Goal: Communication & Community: Answer question/provide support

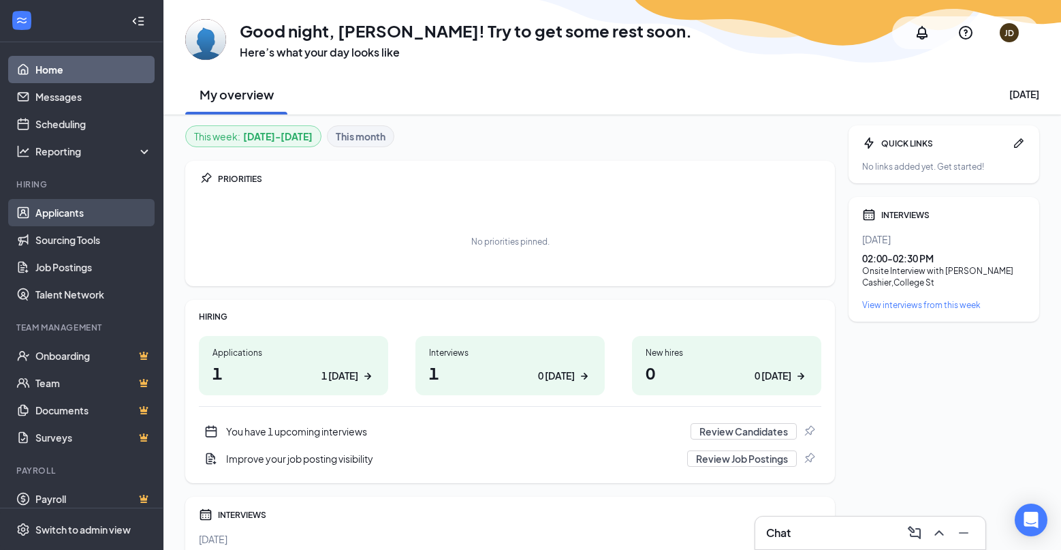
click at [49, 209] on link "Applicants" at bounding box center [93, 212] width 116 height 27
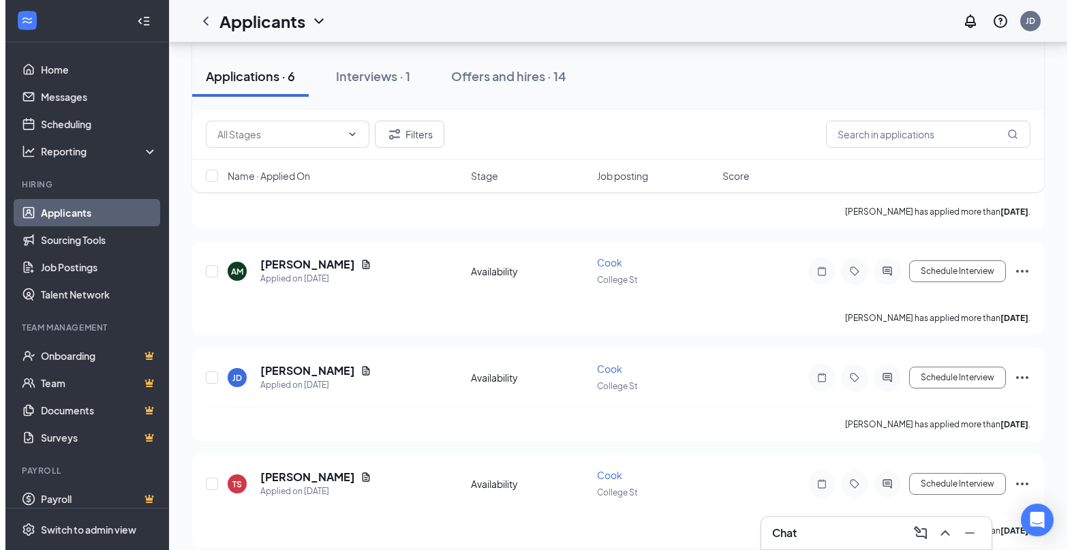
scroll to position [354, 0]
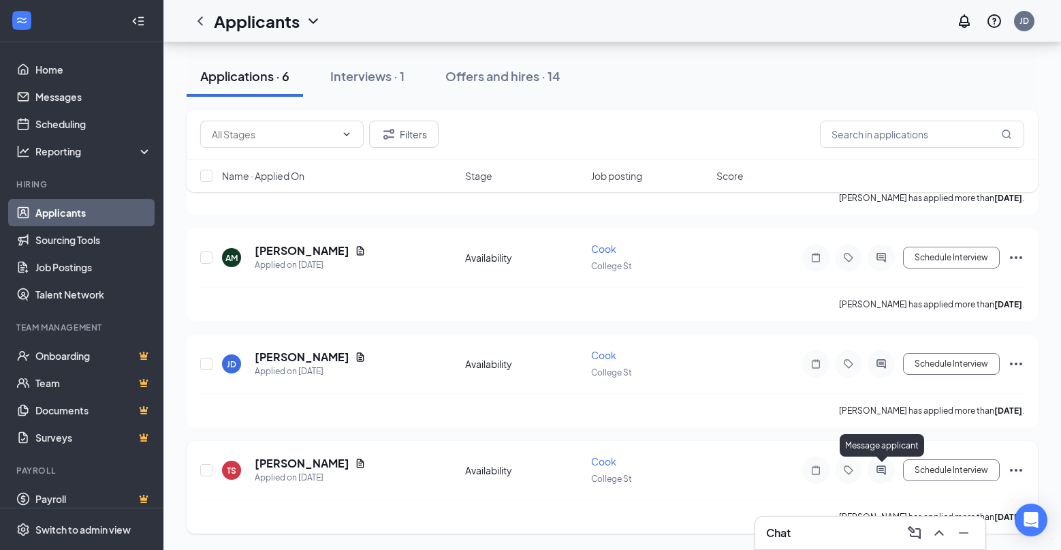
click at [882, 469] on icon "ActiveChat" at bounding box center [881, 470] width 16 height 11
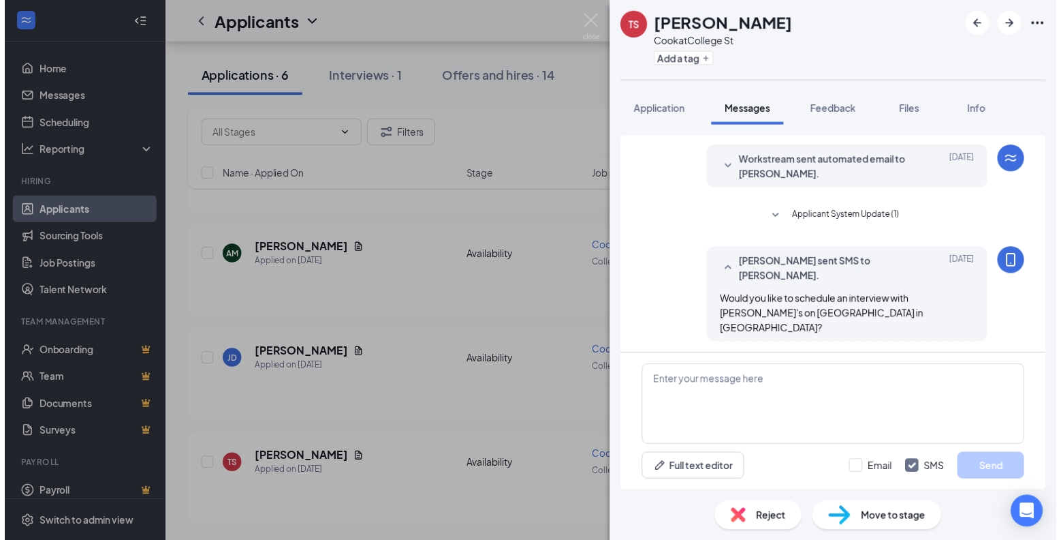
scroll to position [252, 0]
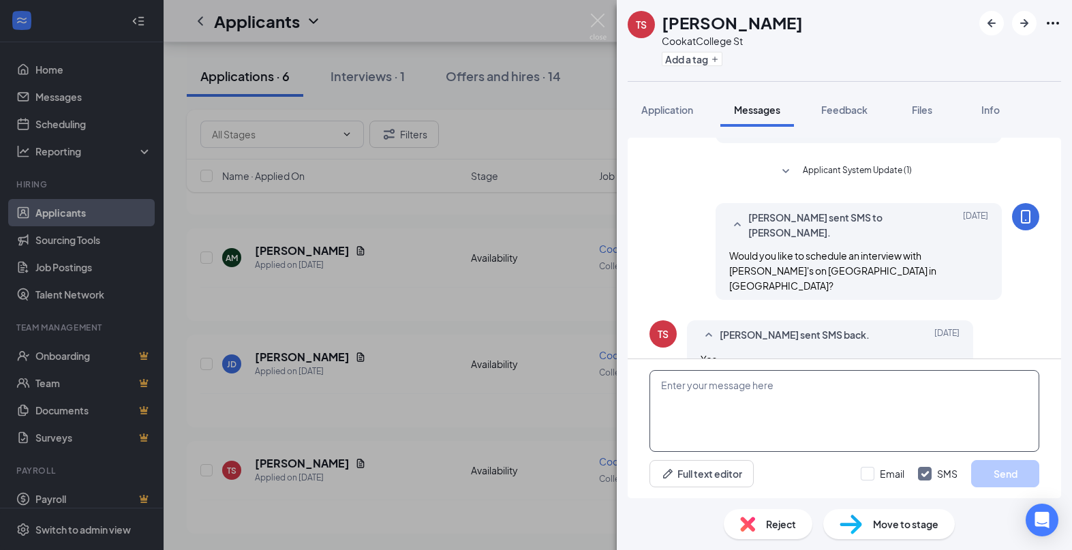
click at [751, 397] on textarea at bounding box center [844, 411] width 390 height 82
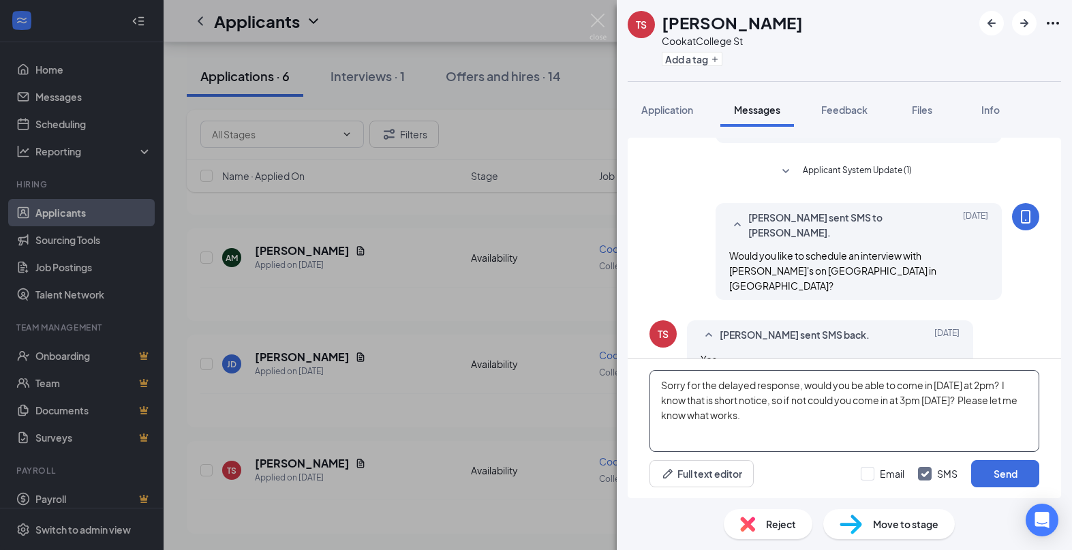
click at [783, 408] on textarea "Sorry for the delayed response, would you be able to come in [DATE] at 2pm? I k…" at bounding box center [844, 411] width 390 height 82
click at [640, 404] on div "Sorry for the delayed response, would you be able to come in [DATE] at 2pm? I k…" at bounding box center [843, 428] width 433 height 139
click at [772, 415] on textarea "Sorry for the delayed response, would you be able to come in [DATE] at 2pm? I k…" at bounding box center [844, 411] width 390 height 82
drag, startPoint x: 764, startPoint y: 418, endPoint x: 659, endPoint y: 389, distance: 108.9
click at [659, 389] on textarea "Sorry for the delayed response, would you be able to come in [DATE] at 2pm? I k…" at bounding box center [844, 411] width 390 height 82
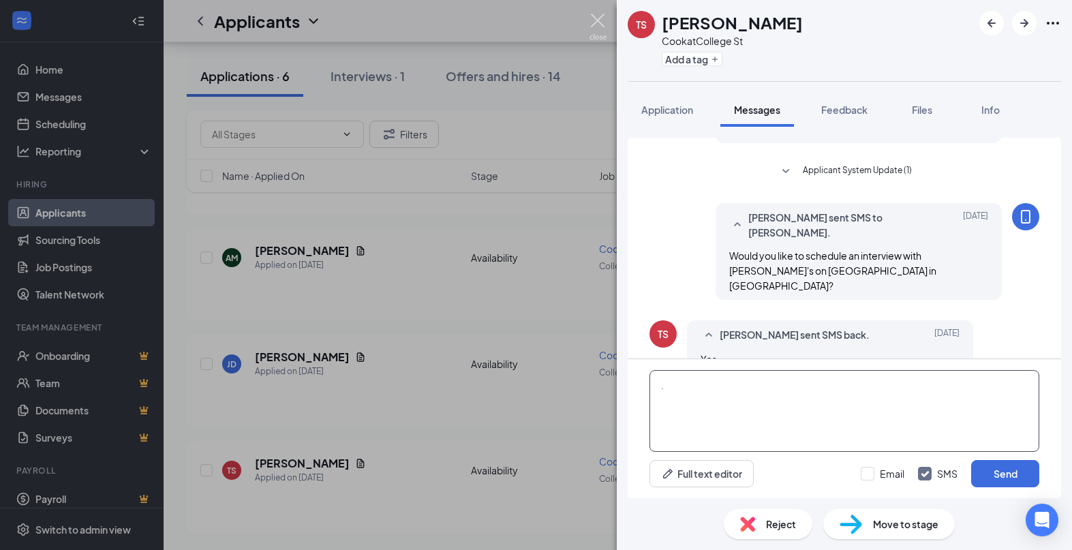
type textarea "."
click at [600, 24] on img at bounding box center [597, 27] width 17 height 27
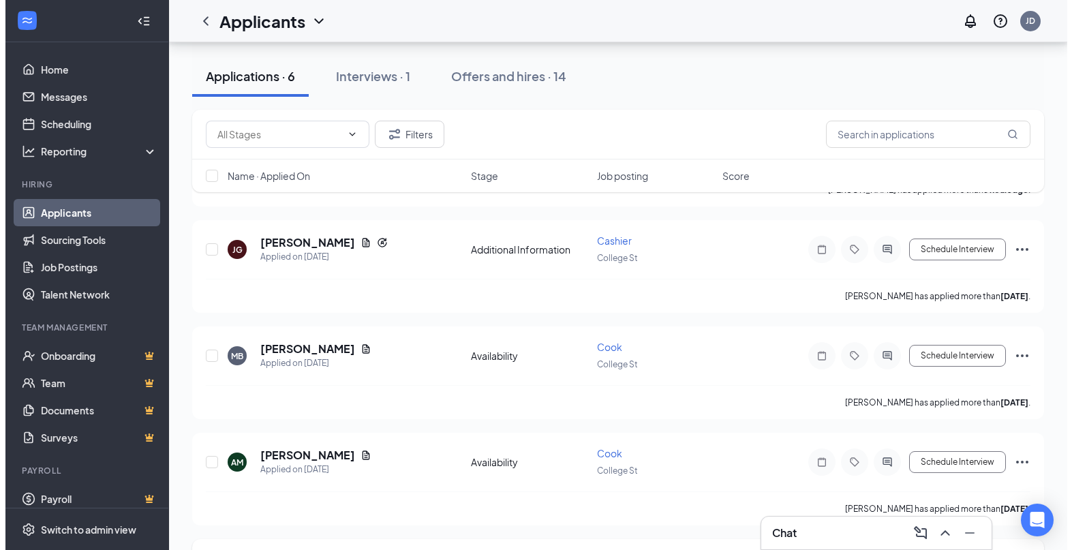
scroll to position [218, 0]
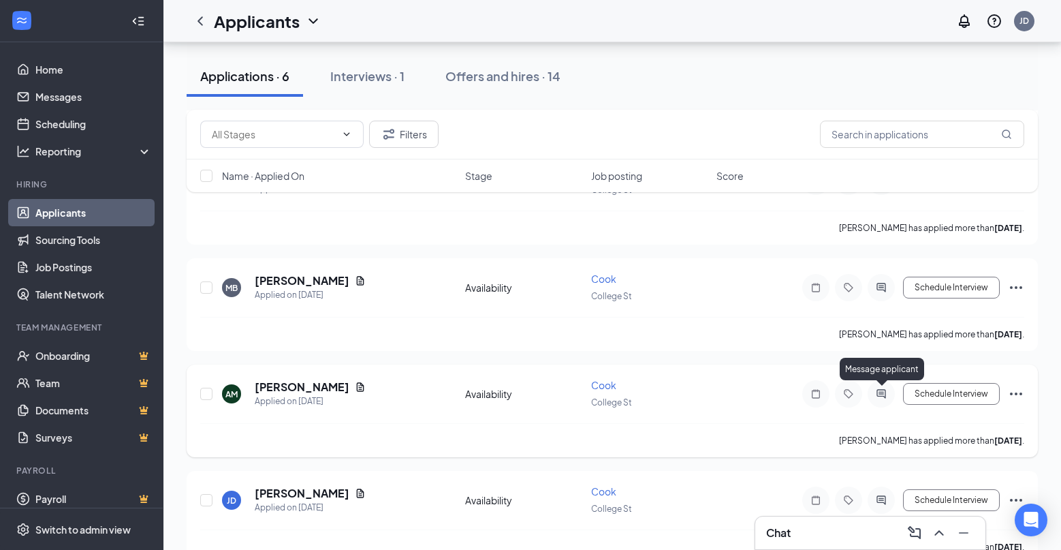
click at [878, 389] on icon "ActiveChat" at bounding box center [881, 393] width 16 height 11
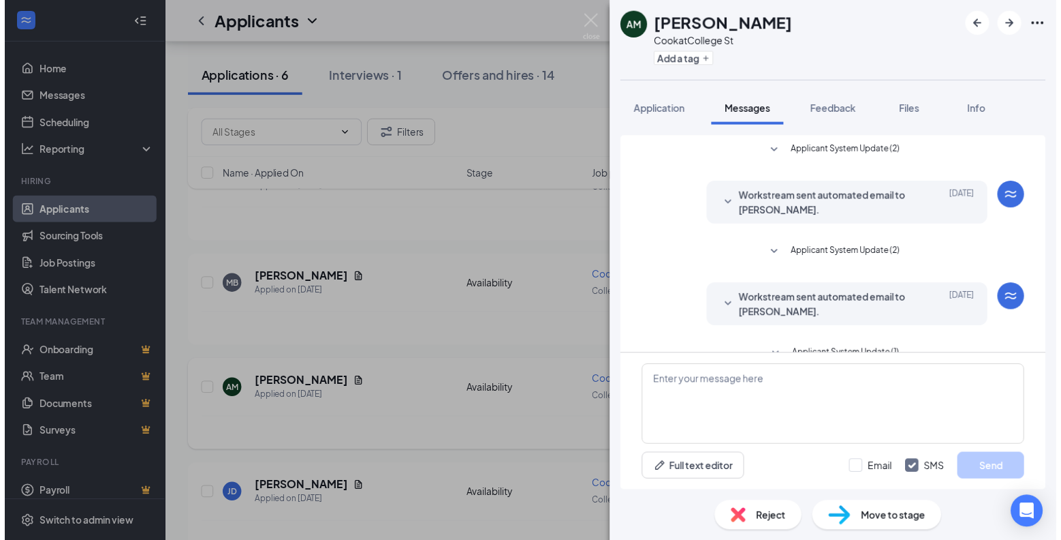
scroll to position [188, 0]
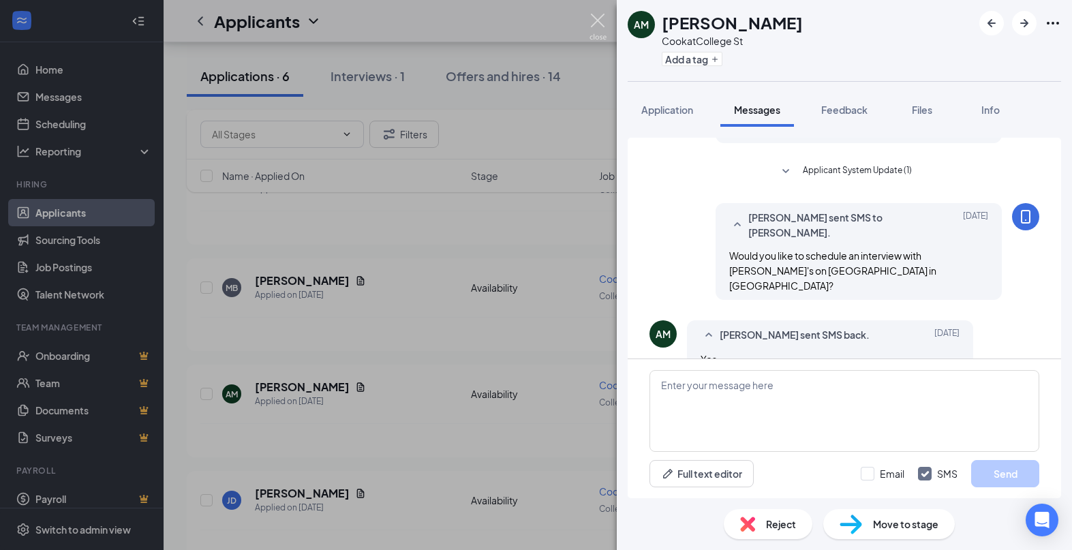
click at [597, 27] on img at bounding box center [597, 27] width 17 height 27
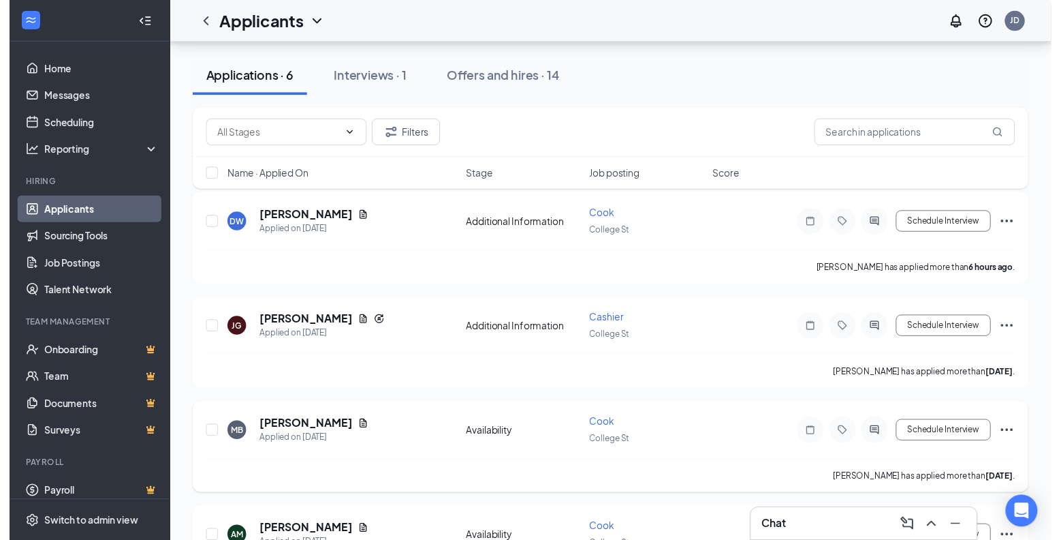
scroll to position [136, 0]
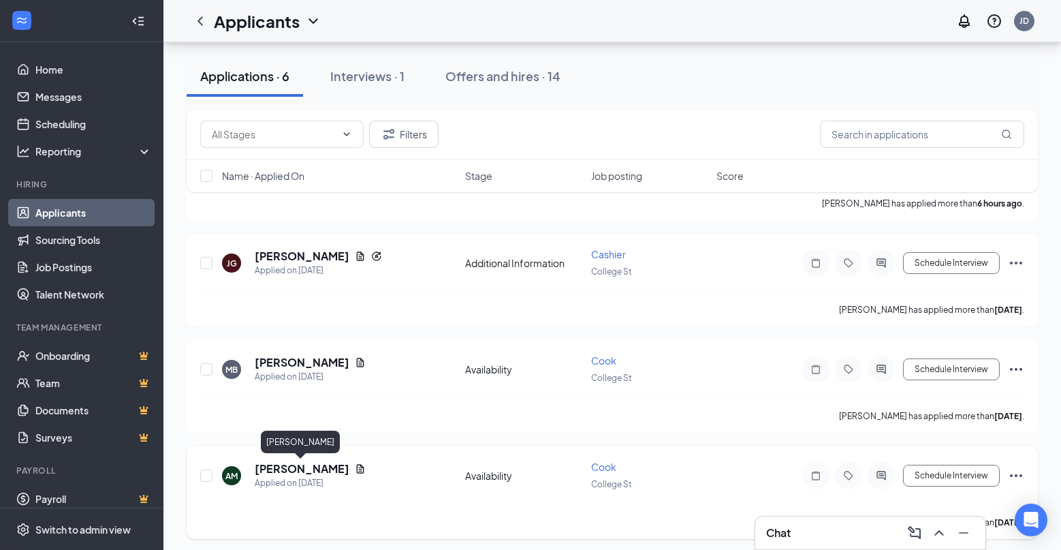
click at [309, 469] on h5 "[PERSON_NAME]" at bounding box center [302, 468] width 95 height 15
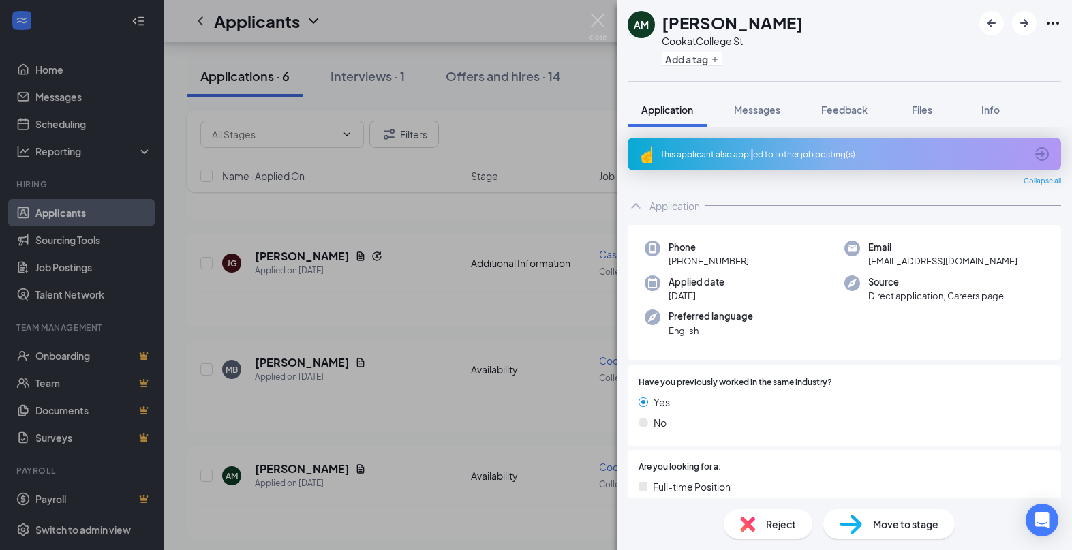
click at [749, 151] on div "This applicant also applied to 1 other job posting(s)" at bounding box center [842, 155] width 365 height 12
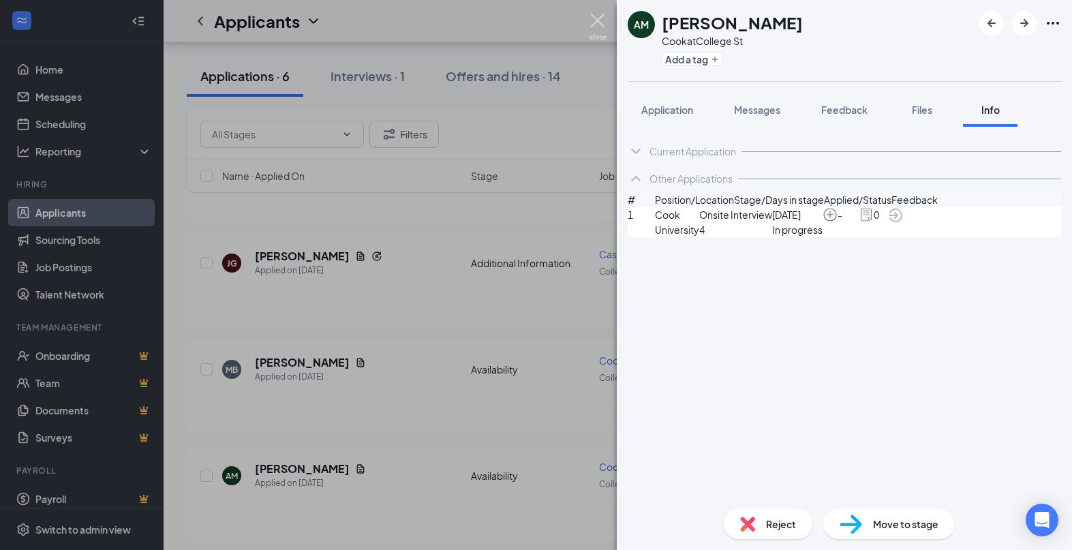
click at [596, 22] on img at bounding box center [597, 27] width 17 height 27
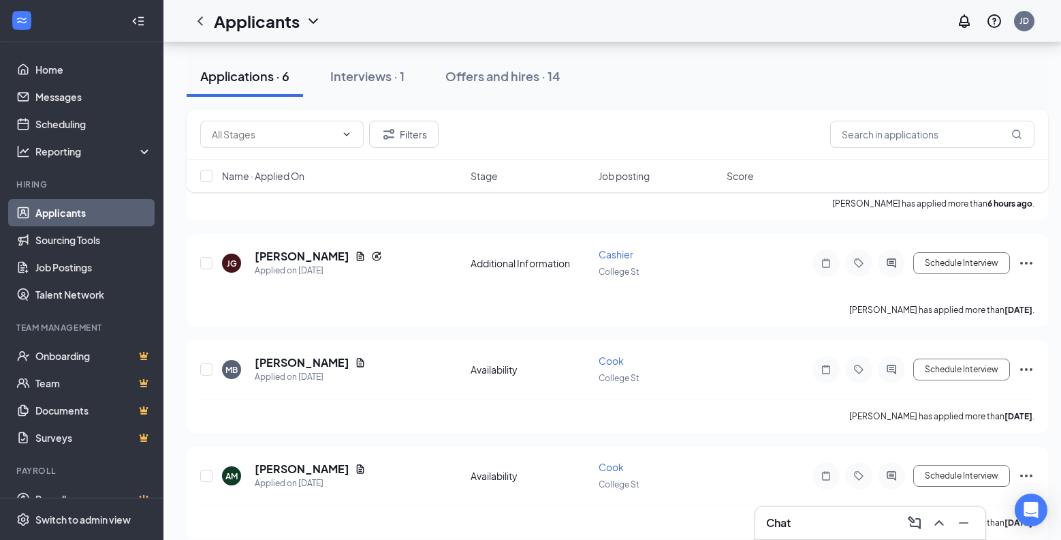
click at [361, 77] on div "Interviews · 1" at bounding box center [367, 75] width 74 height 17
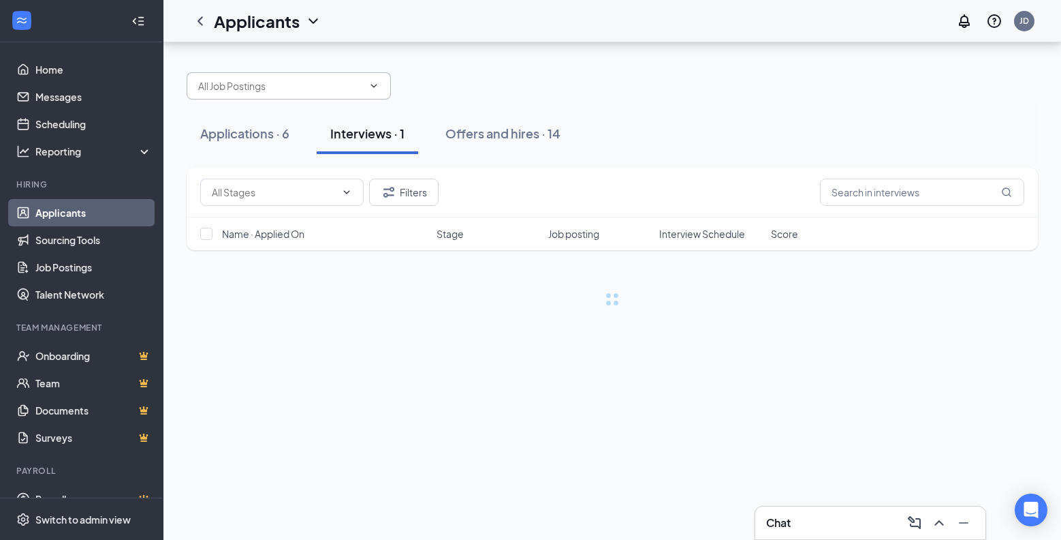
click at [361, 78] on div "Applications · 6 Interviews · 1 Offers and hires · 14 Filters Name · Applied On…" at bounding box center [613, 182] width 852 height 247
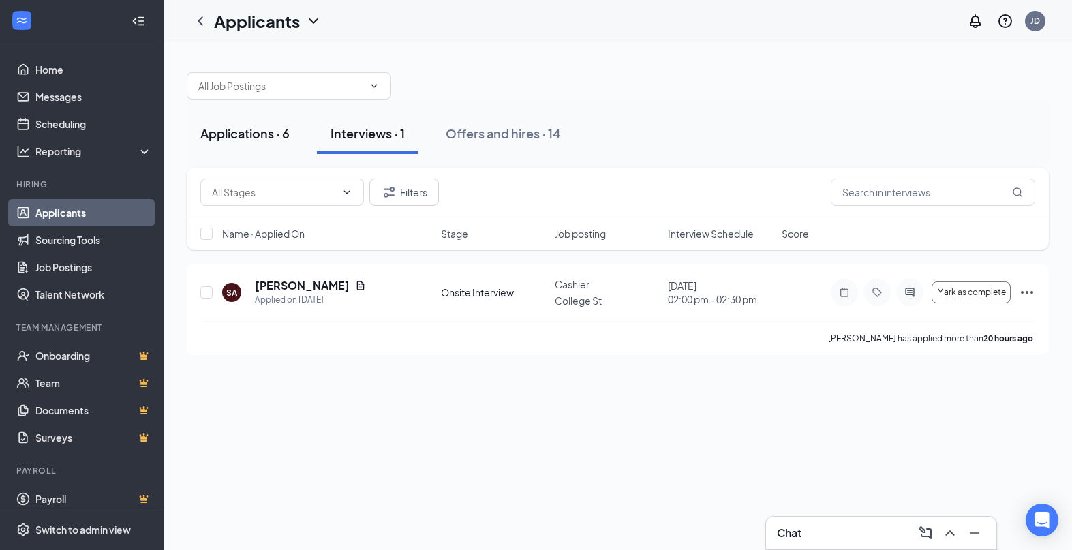
click at [255, 138] on div "Applications · 6" at bounding box center [244, 133] width 89 height 17
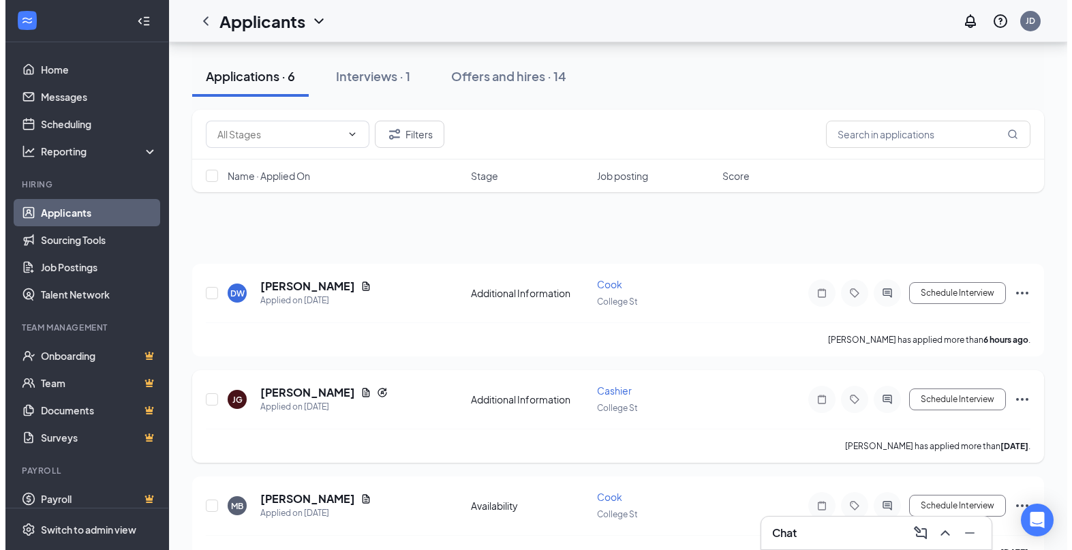
scroll to position [354, 0]
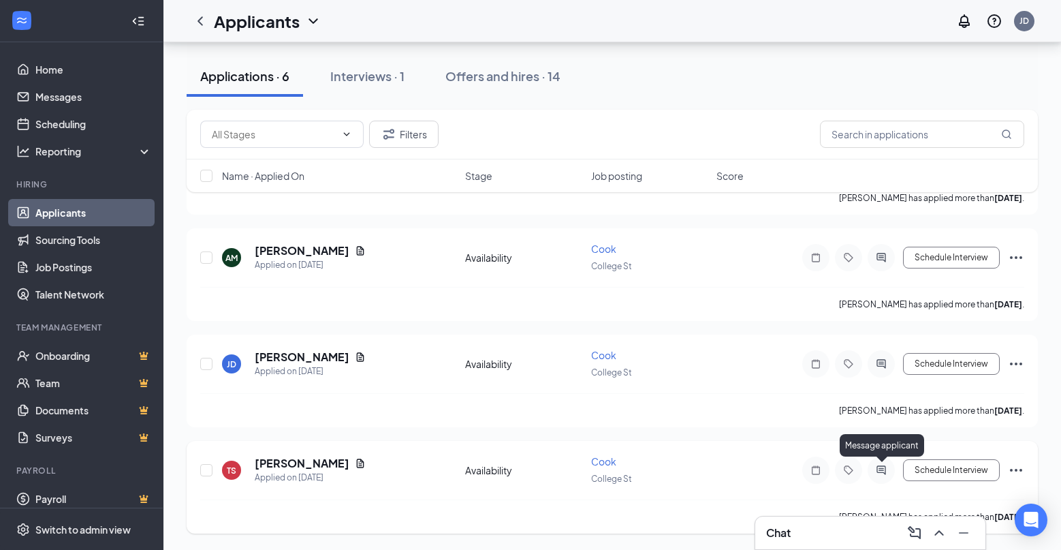
click at [882, 466] on icon "ActiveChat" at bounding box center [881, 469] width 9 height 9
click at [885, 469] on icon "ActiveChat" at bounding box center [881, 470] width 16 height 11
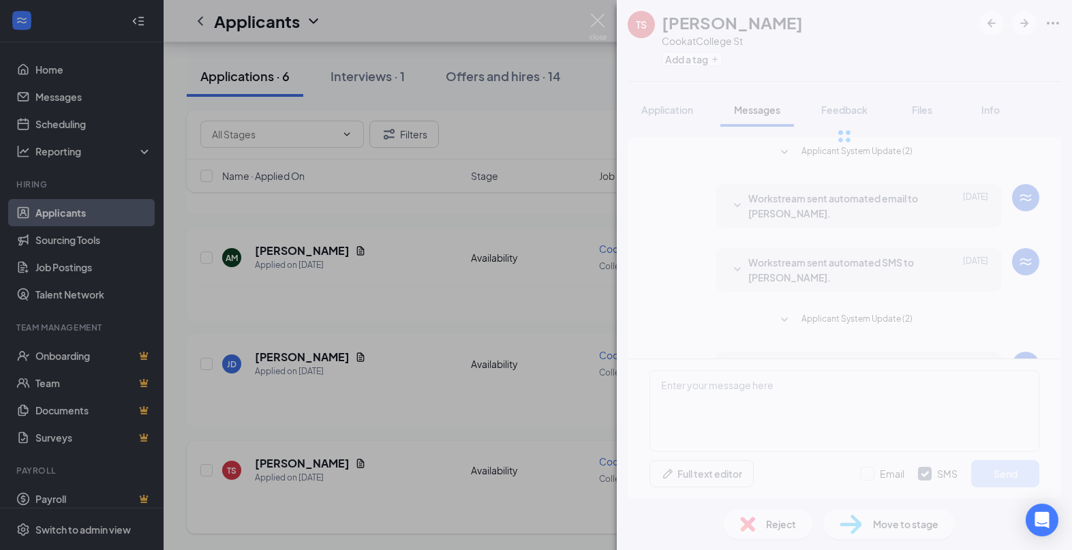
scroll to position [252, 0]
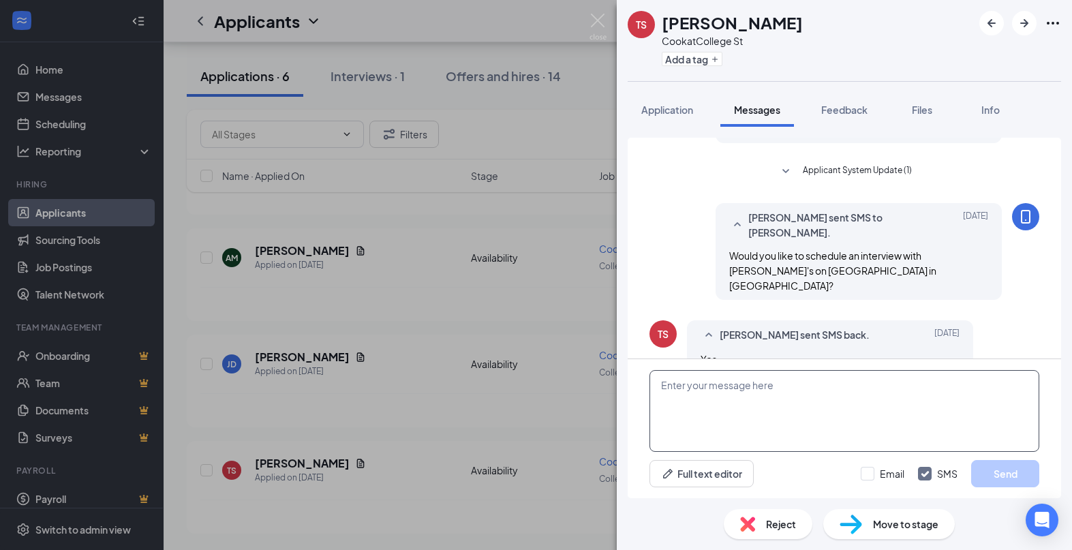
click at [817, 396] on textarea at bounding box center [844, 411] width 390 height 82
click at [730, 395] on textarea "Co" at bounding box center [844, 411] width 390 height 82
type textarea "Sorry for the short notice, could you come in [DATE] at 2pm?"
click at [867, 472] on input "Email" at bounding box center [882, 474] width 44 height 14
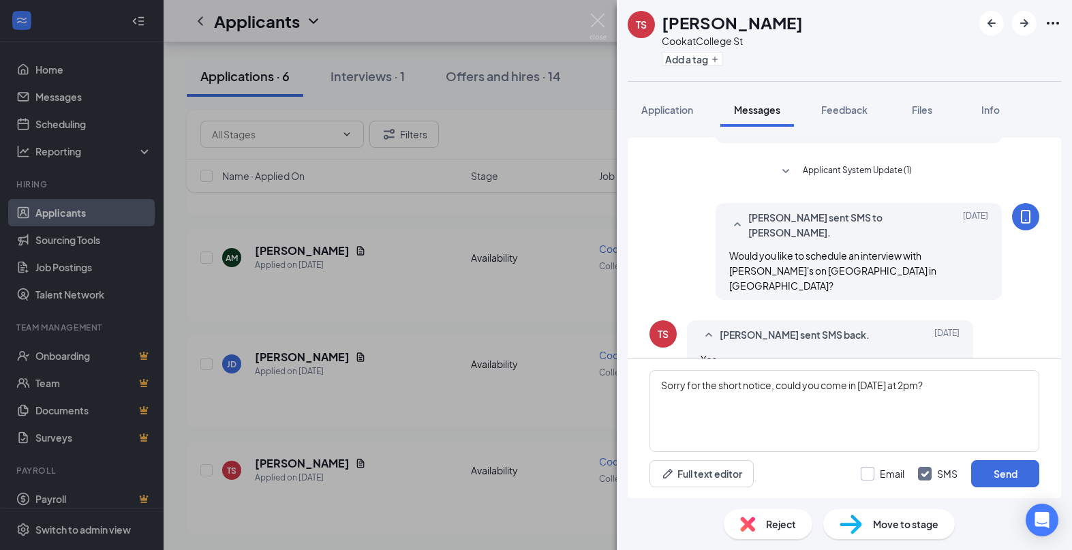
click at [867, 472] on input "Email" at bounding box center [882, 474] width 44 height 14
click at [866, 471] on input "Email" at bounding box center [882, 474] width 44 height 14
checkbox input "true"
click at [996, 471] on button "Send" at bounding box center [1005, 473] width 68 height 27
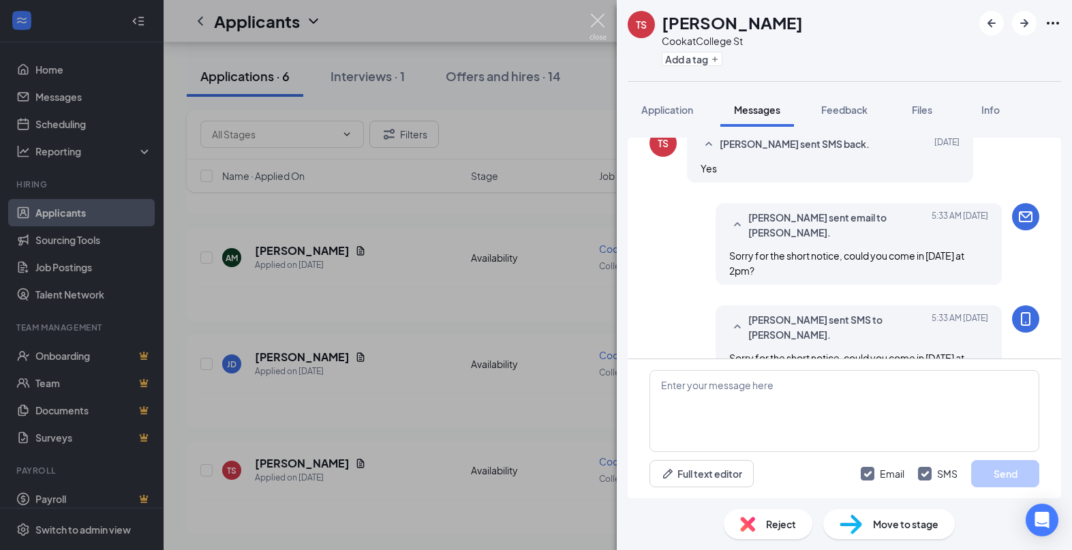
click at [597, 20] on img at bounding box center [597, 27] width 17 height 27
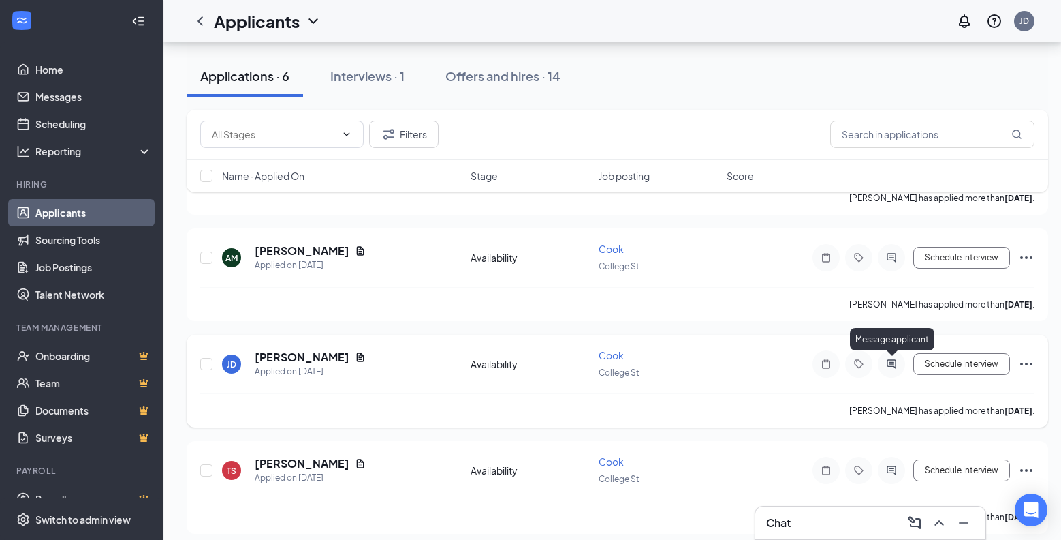
click at [897, 361] on icon "ActiveChat" at bounding box center [892, 363] width 16 height 11
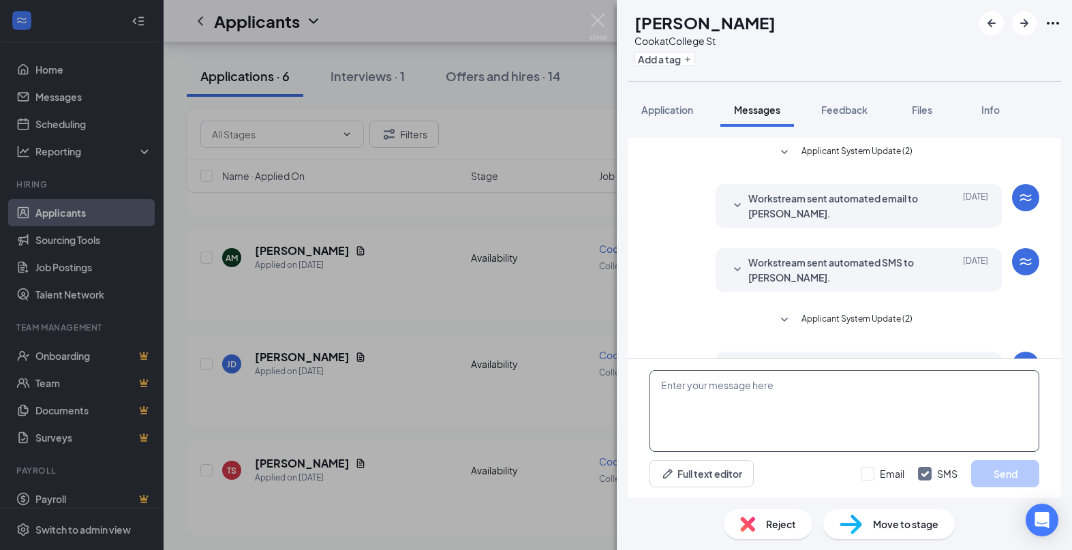
scroll to position [252, 0]
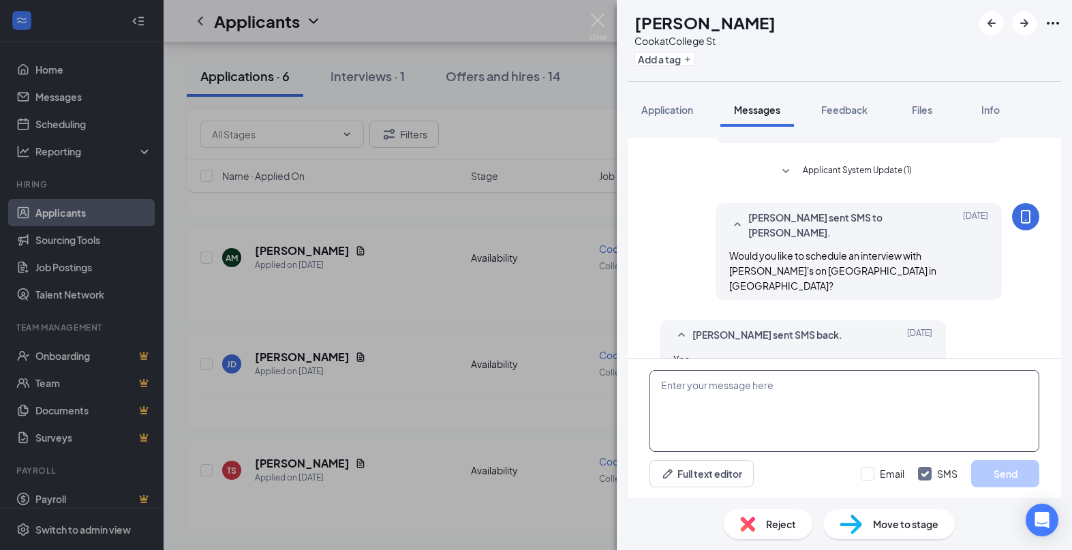
click at [679, 396] on textarea at bounding box center [844, 411] width 390 height 82
type textarea "Sorry for the short notice, could you come in [DATE] at 2:30pm?"
click at [1008, 467] on button "Send" at bounding box center [1005, 473] width 68 height 27
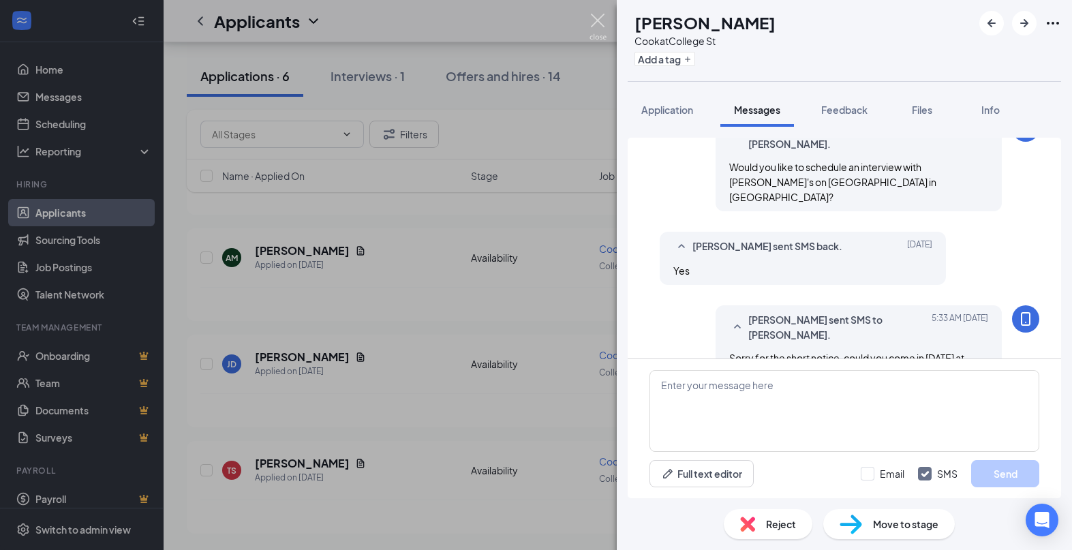
click at [595, 20] on img at bounding box center [597, 27] width 17 height 27
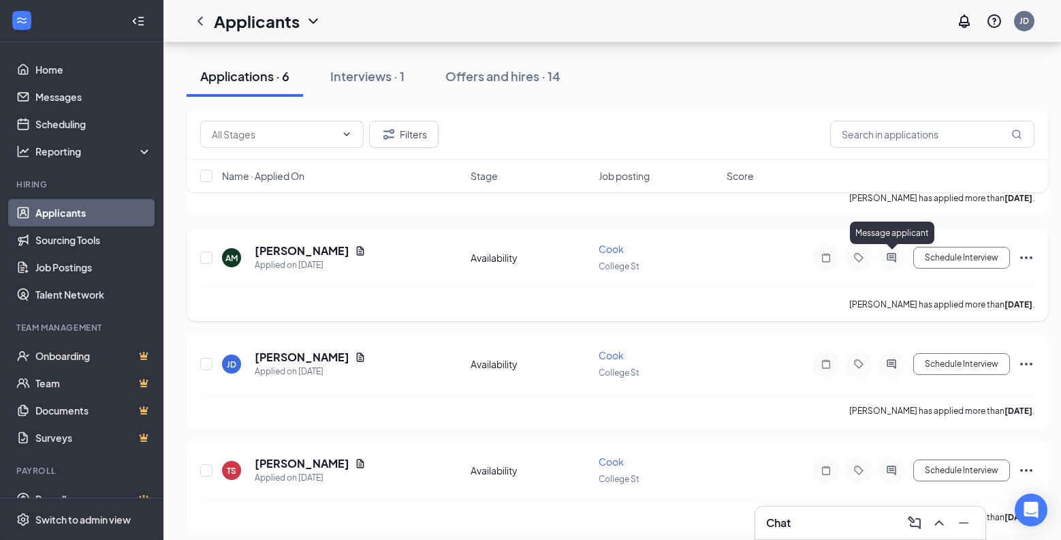
click at [892, 254] on icon "ActiveChat" at bounding box center [892, 257] width 16 height 11
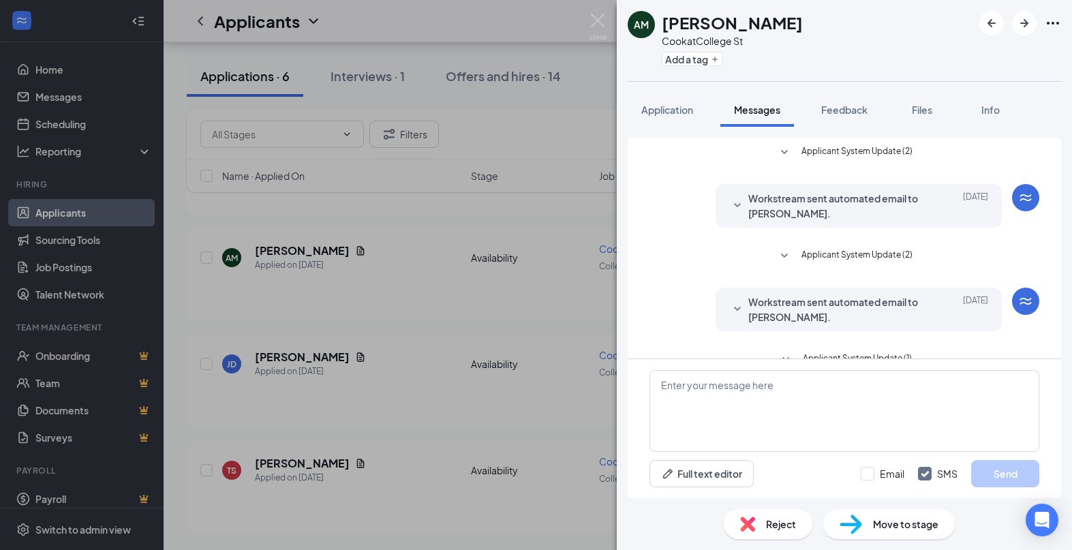
scroll to position [188, 0]
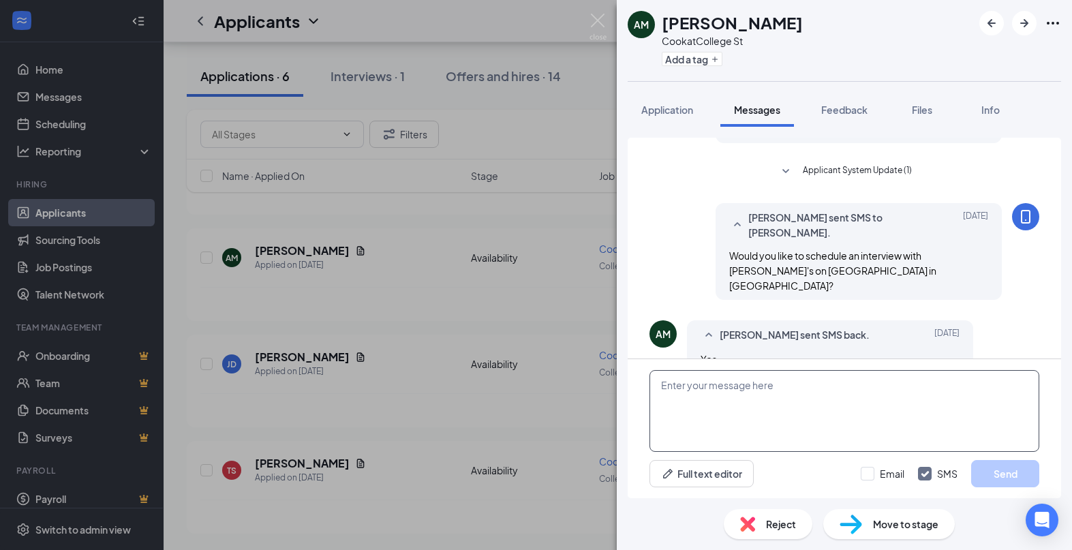
click at [721, 409] on textarea at bounding box center [844, 411] width 390 height 82
type textarea "Sorry for the short notice, could you come in [DATE] at 3pm?"
click at [1011, 474] on button "Send" at bounding box center [1005, 473] width 68 height 27
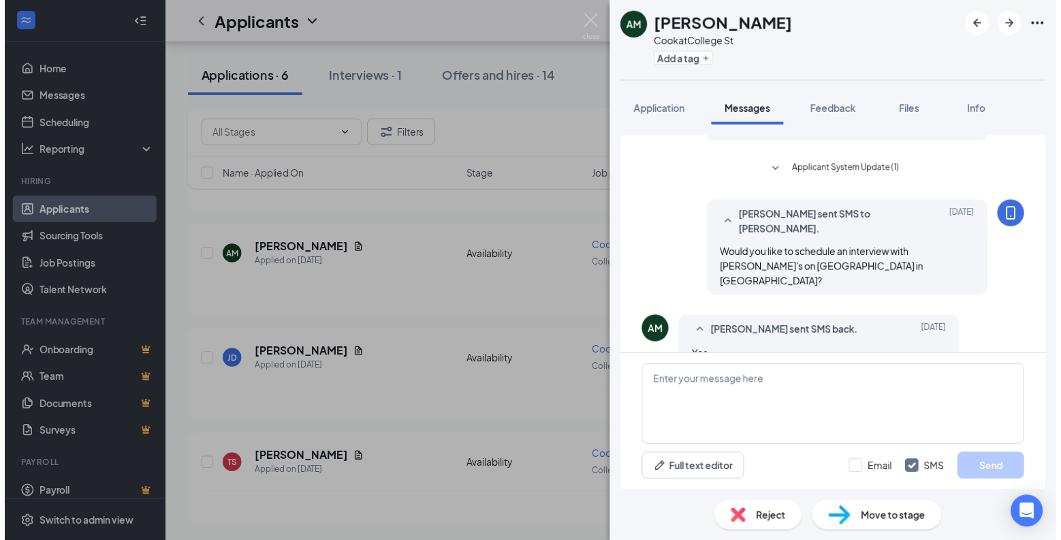
scroll to position [277, 0]
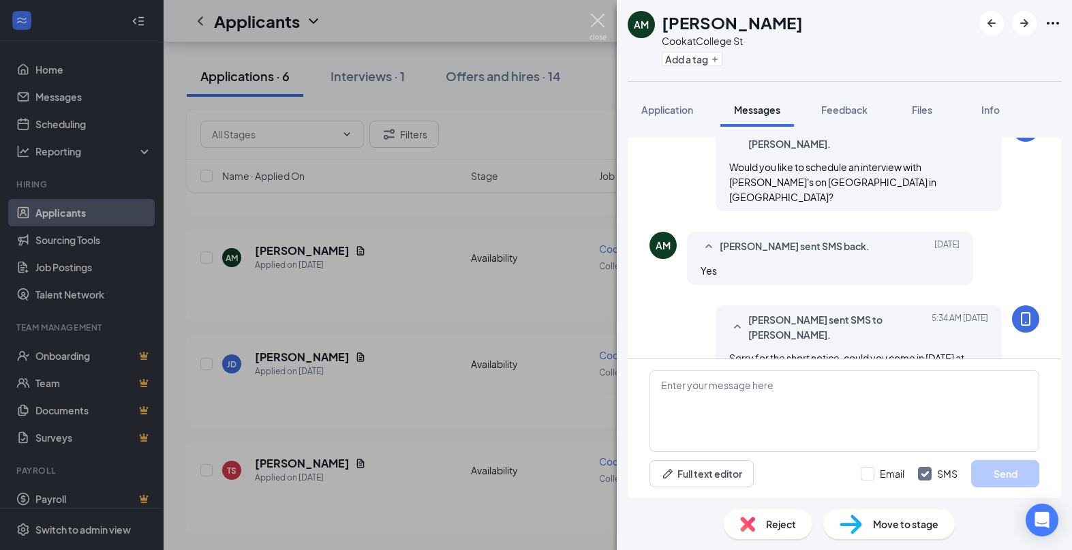
click at [595, 17] on img at bounding box center [597, 27] width 17 height 27
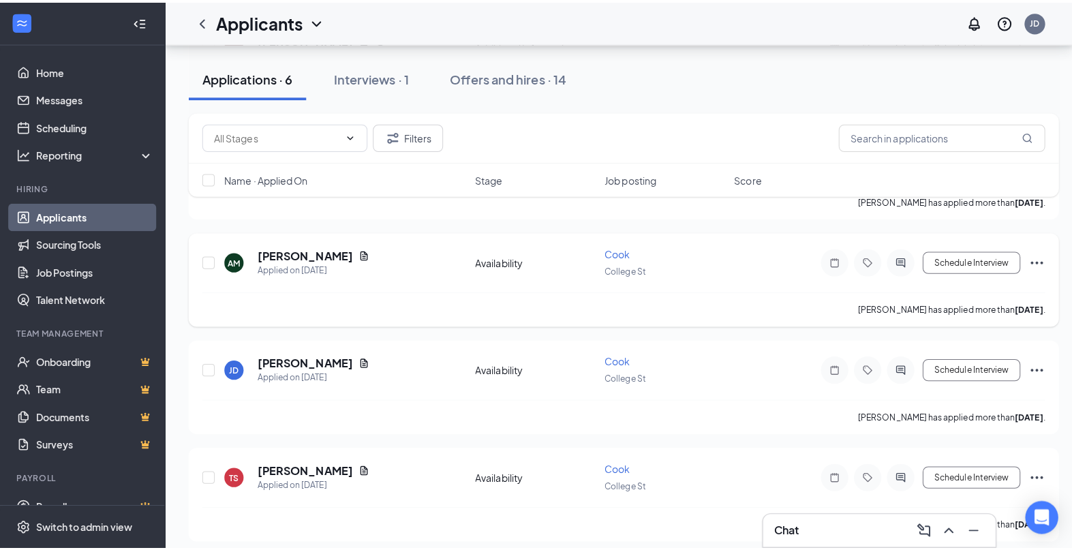
scroll to position [286, 0]
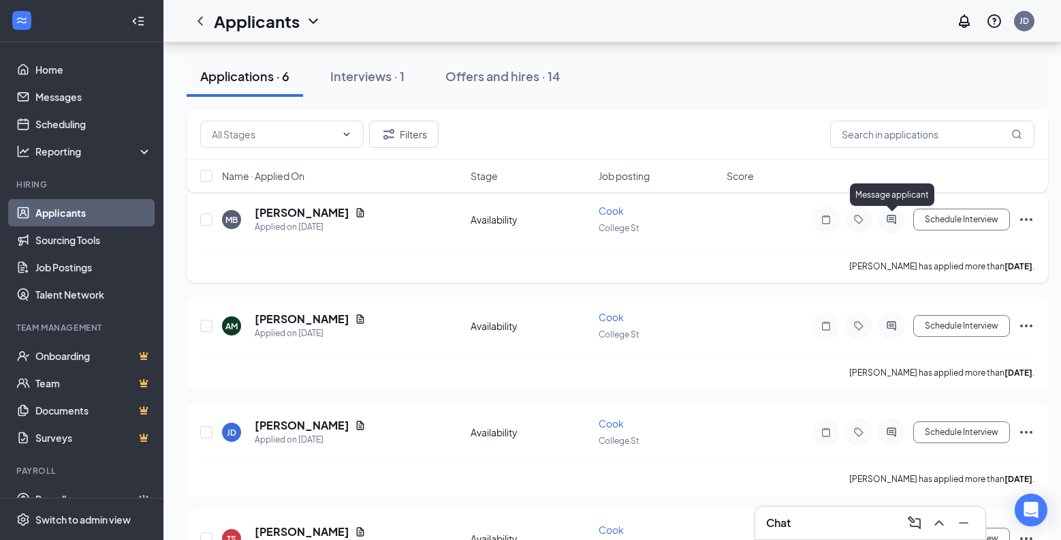
click at [897, 223] on icon "ActiveChat" at bounding box center [892, 219] width 16 height 11
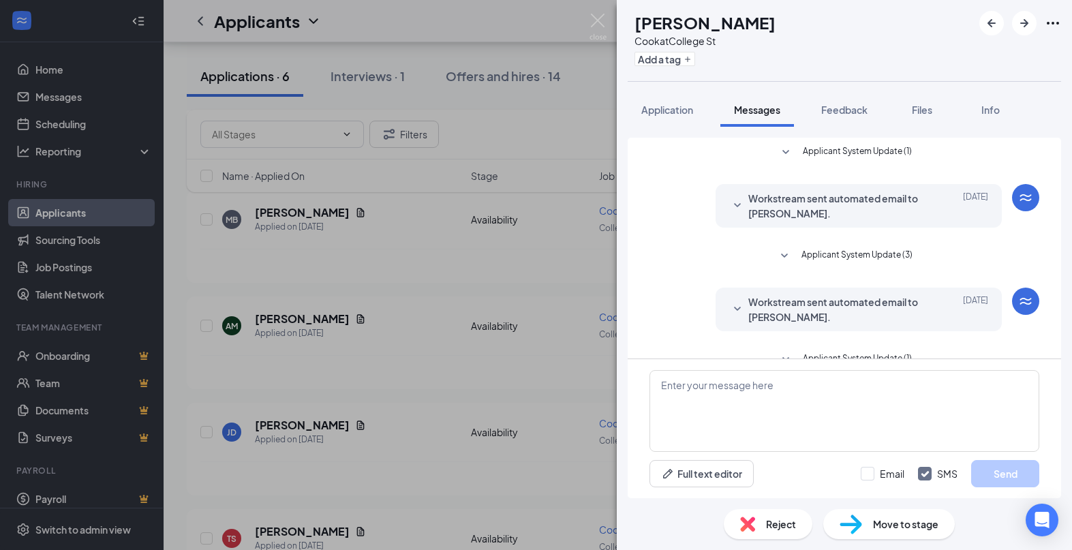
scroll to position [188, 0]
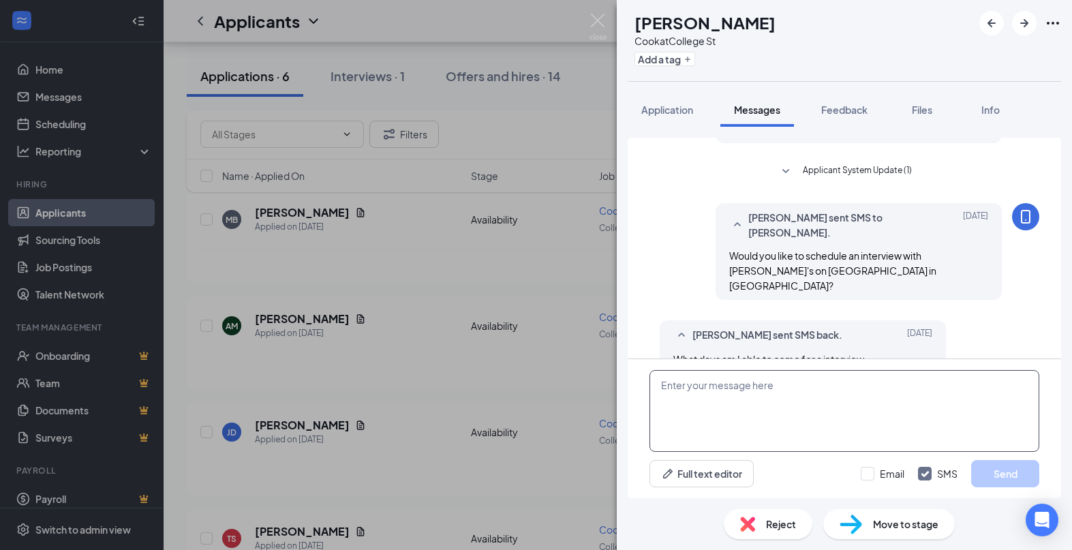
click at [702, 412] on textarea at bounding box center [844, 411] width 390 height 82
type textarea "[DATE], [DATE], [DATE] and [DATE] between 2pm and 5pm or [DATE] between 3pm and…"
click at [997, 474] on button "Send" at bounding box center [1005, 473] width 68 height 27
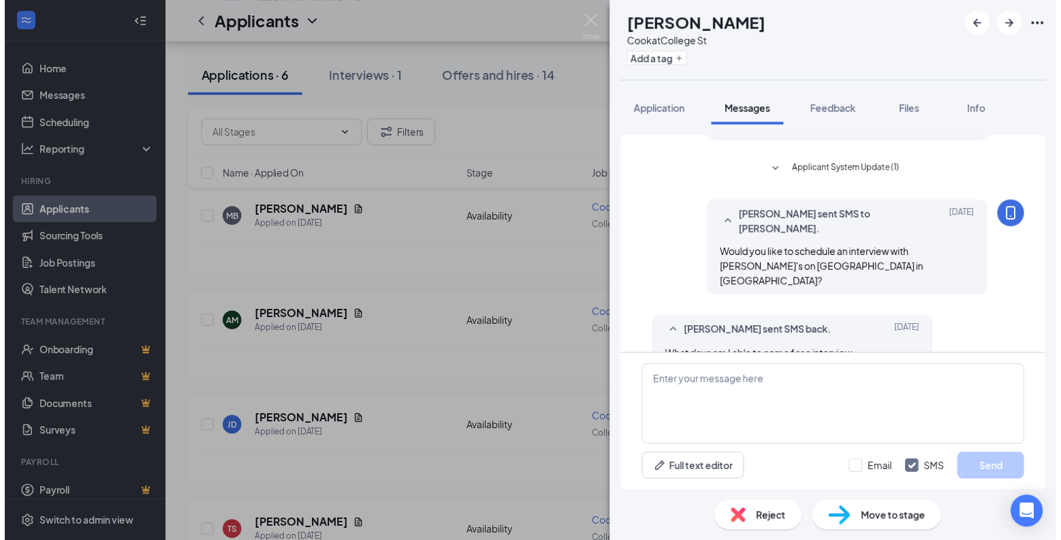
scroll to position [277, 0]
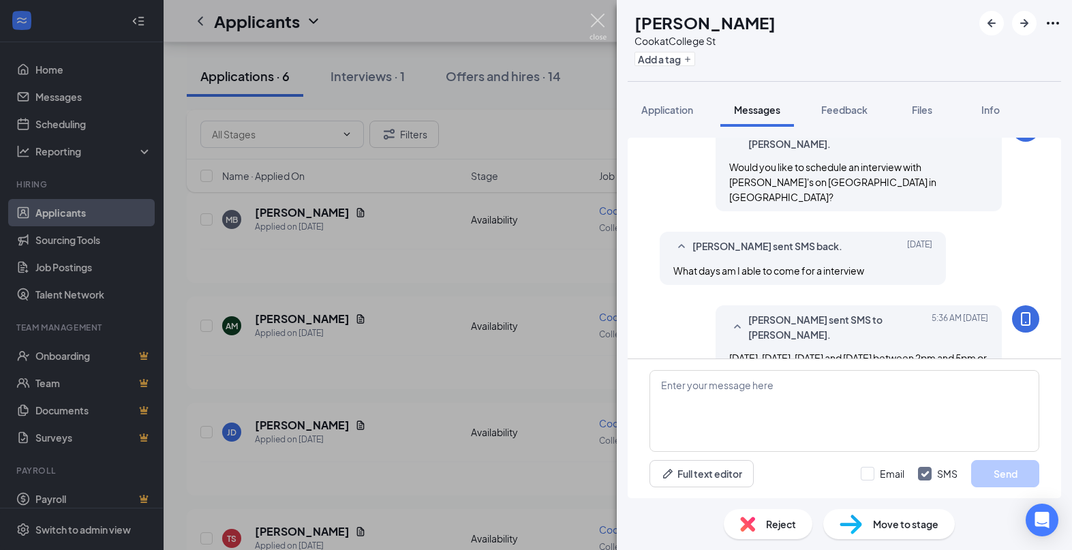
click at [600, 15] on img at bounding box center [597, 27] width 17 height 27
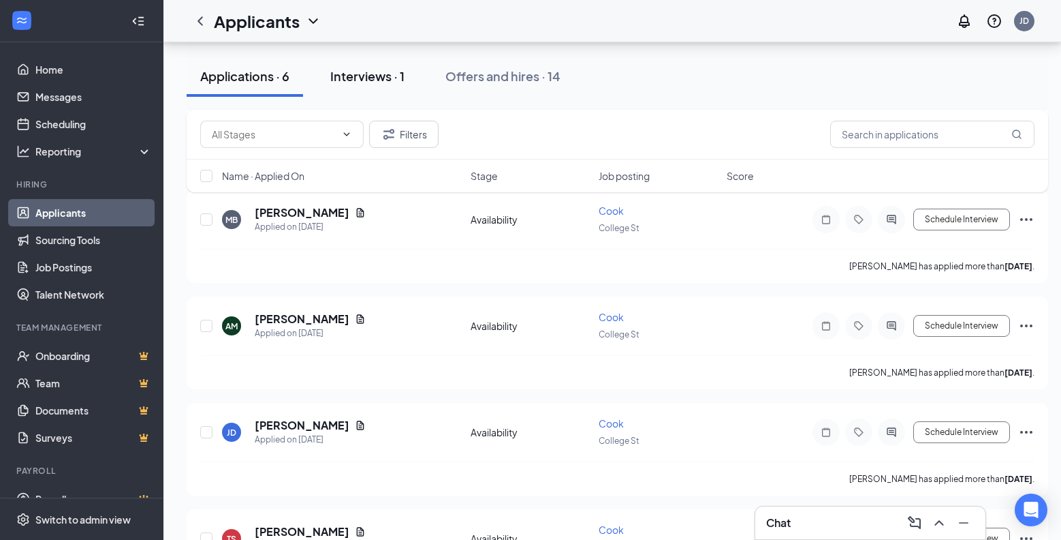
click at [350, 79] on div "Interviews · 1" at bounding box center [367, 75] width 74 height 17
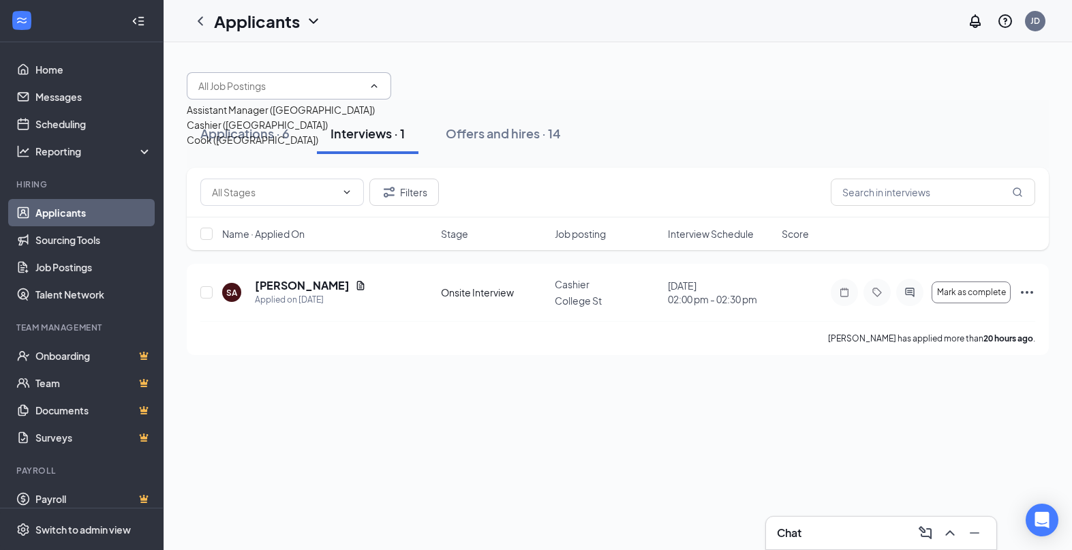
click at [482, 172] on div "Filters" at bounding box center [618, 193] width 862 height 50
click at [260, 127] on div "Applications · 6" at bounding box center [244, 133] width 89 height 17
